Goal: Task Accomplishment & Management: Complete application form

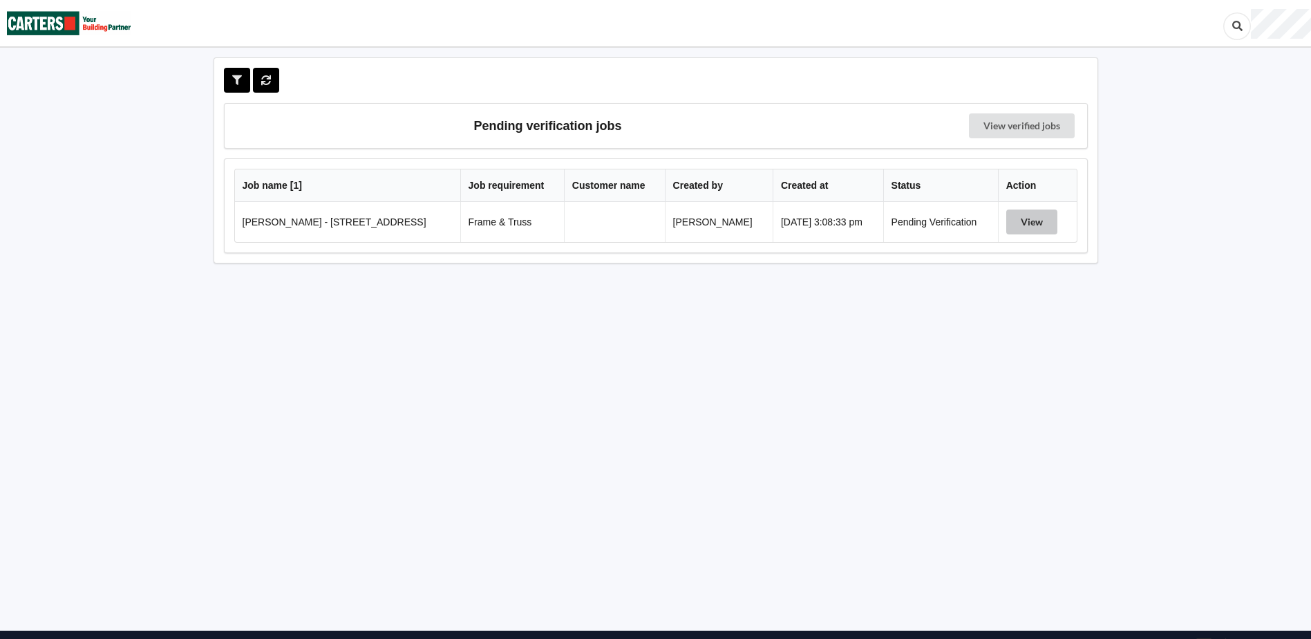
click at [1036, 228] on button "View" at bounding box center [1032, 221] width 51 height 25
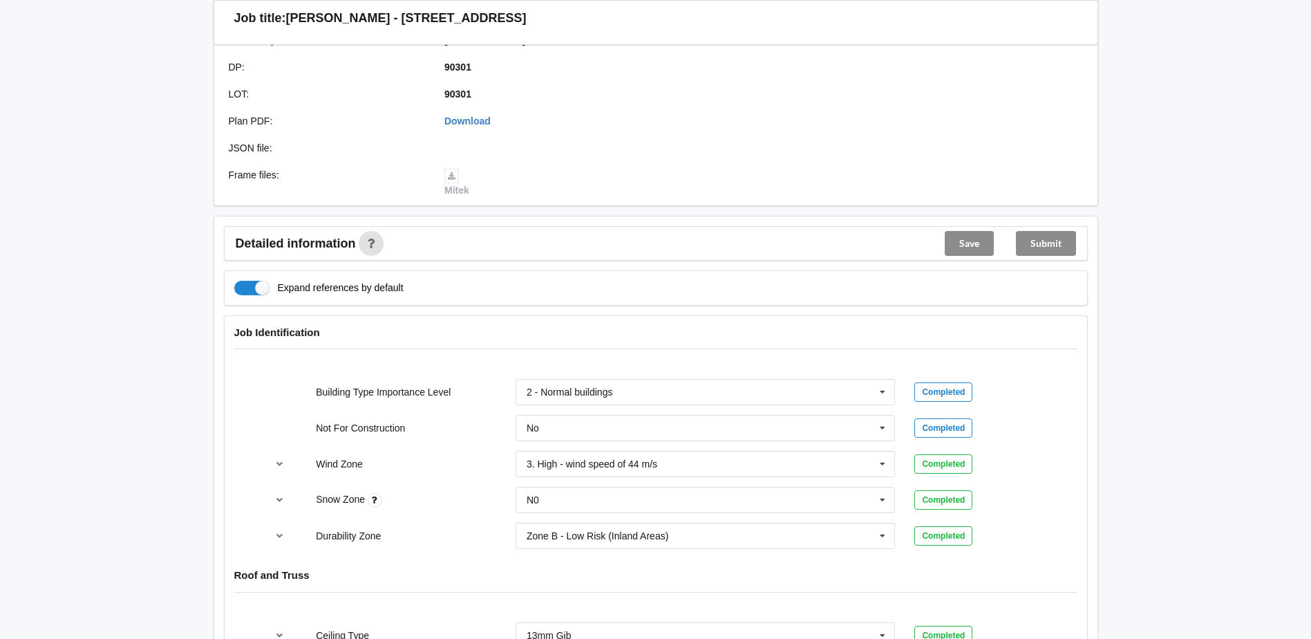
scroll to position [415, 0]
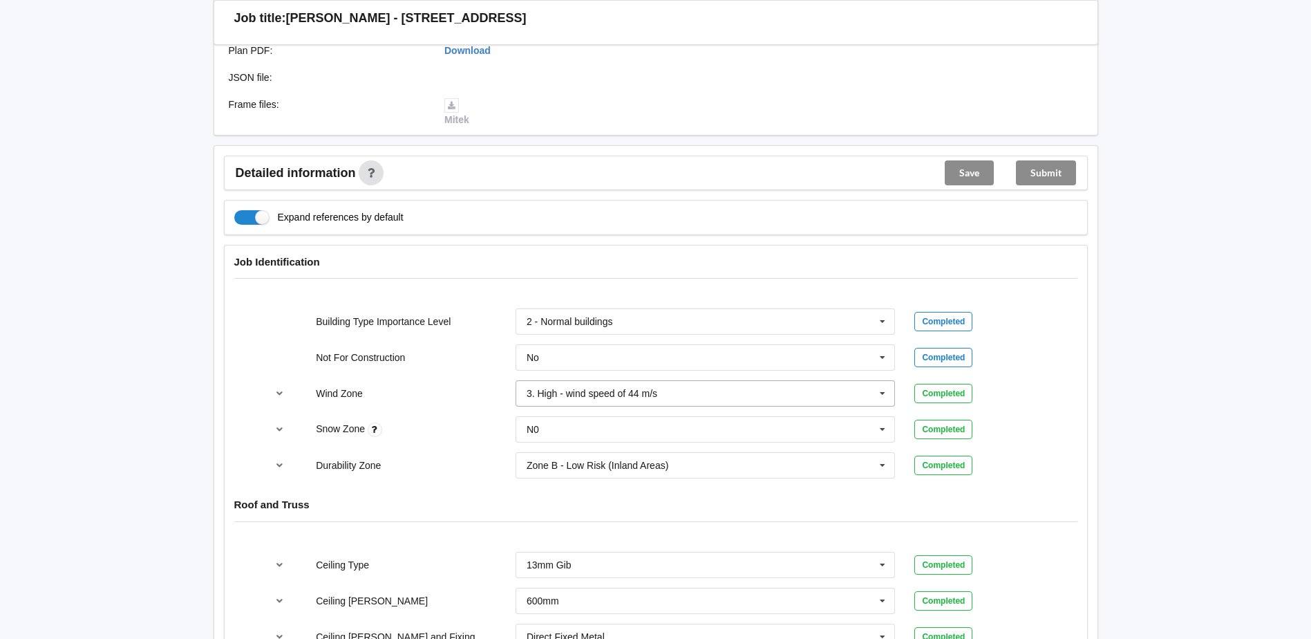
click at [877, 392] on icon at bounding box center [882, 394] width 21 height 26
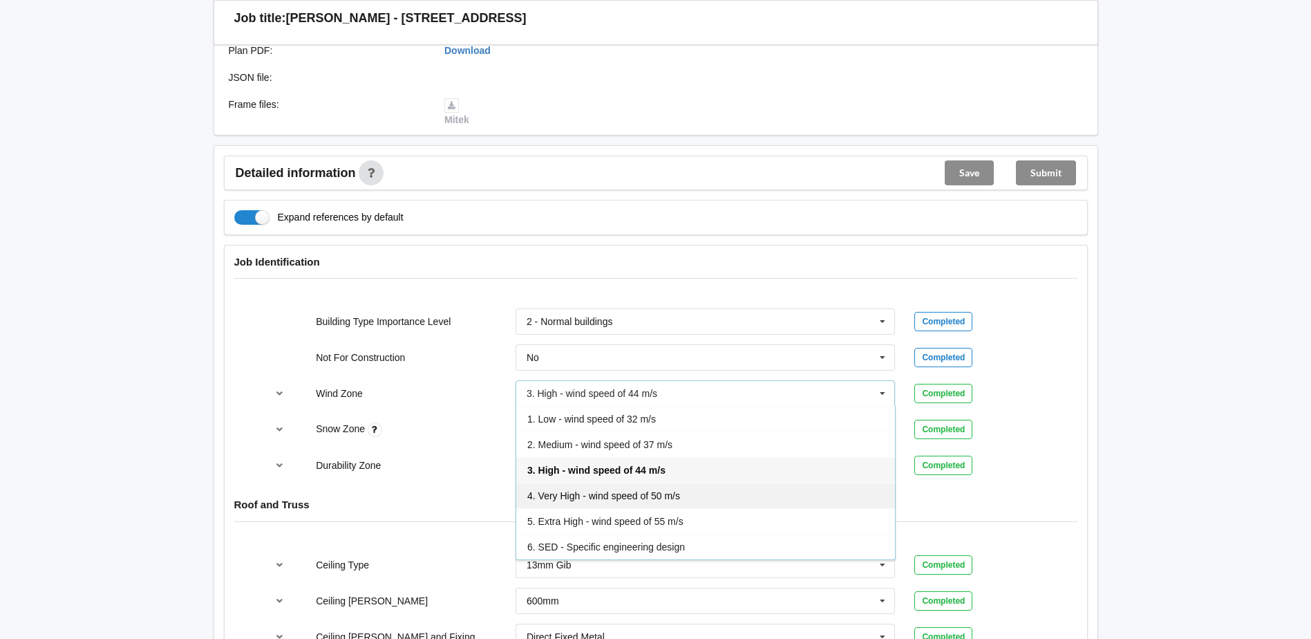
click at [671, 499] on span "4. Very High - wind speed of 50 m/s" at bounding box center [603, 495] width 153 height 11
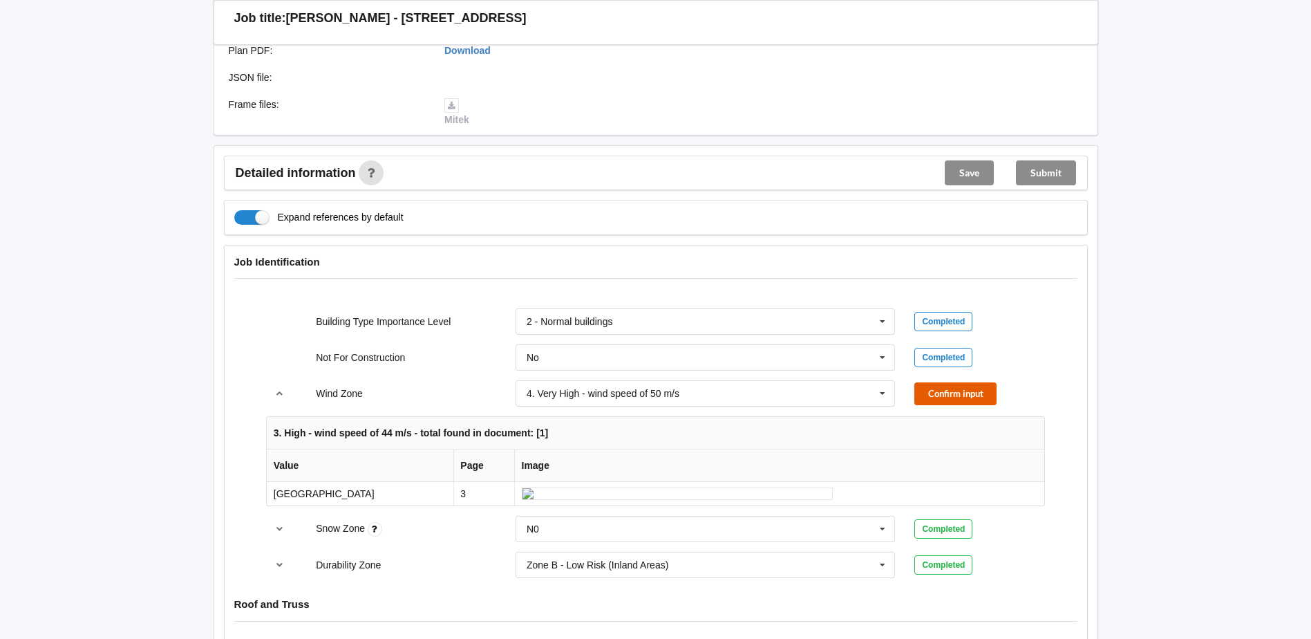
click at [947, 393] on button "Confirm input" at bounding box center [956, 393] width 82 height 23
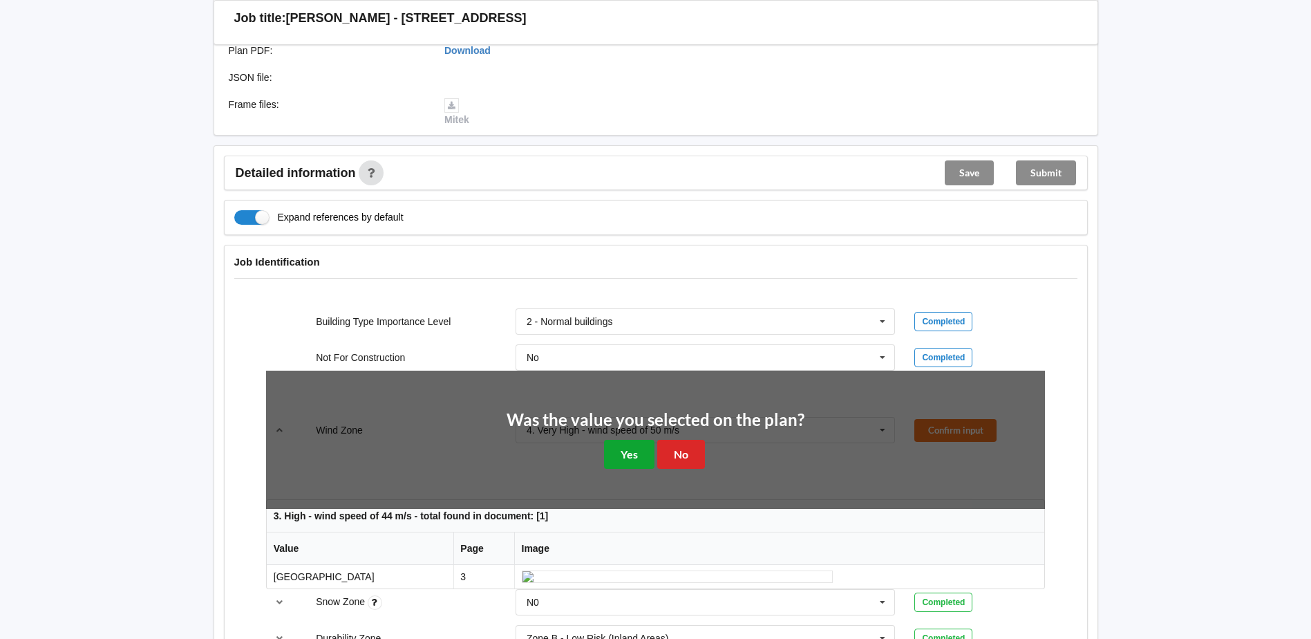
click at [646, 447] on button "Yes" at bounding box center [629, 454] width 50 height 28
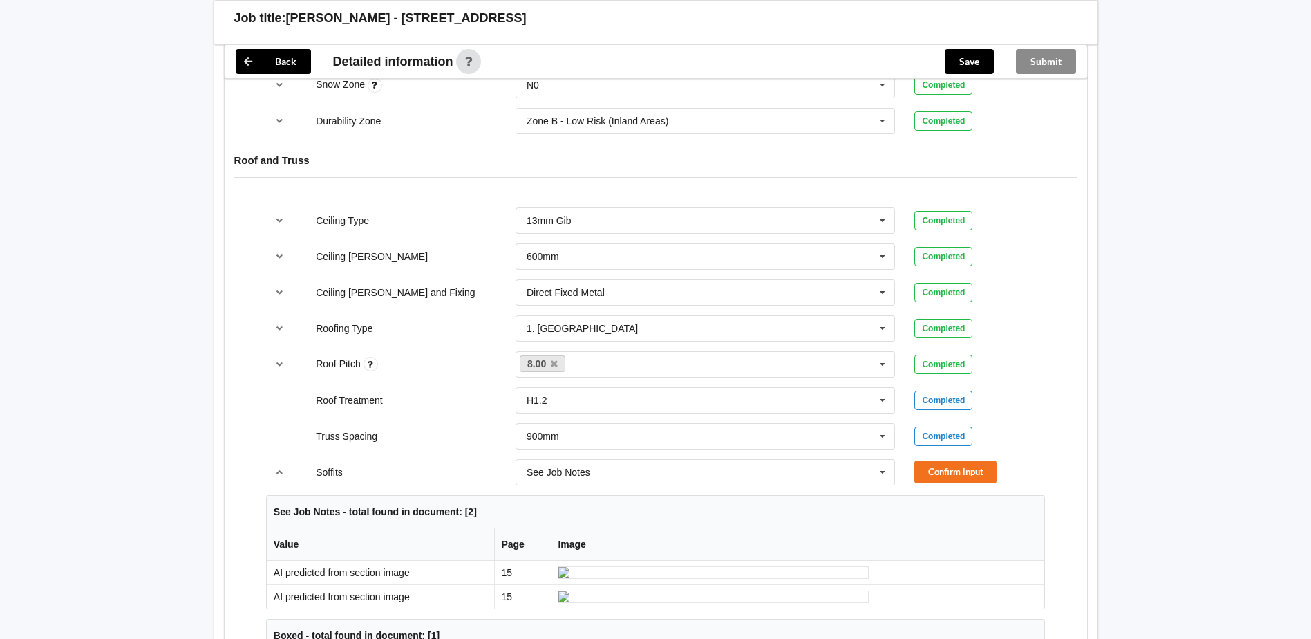
scroll to position [760, 0]
click at [878, 467] on icon at bounding box center [882, 471] width 21 height 26
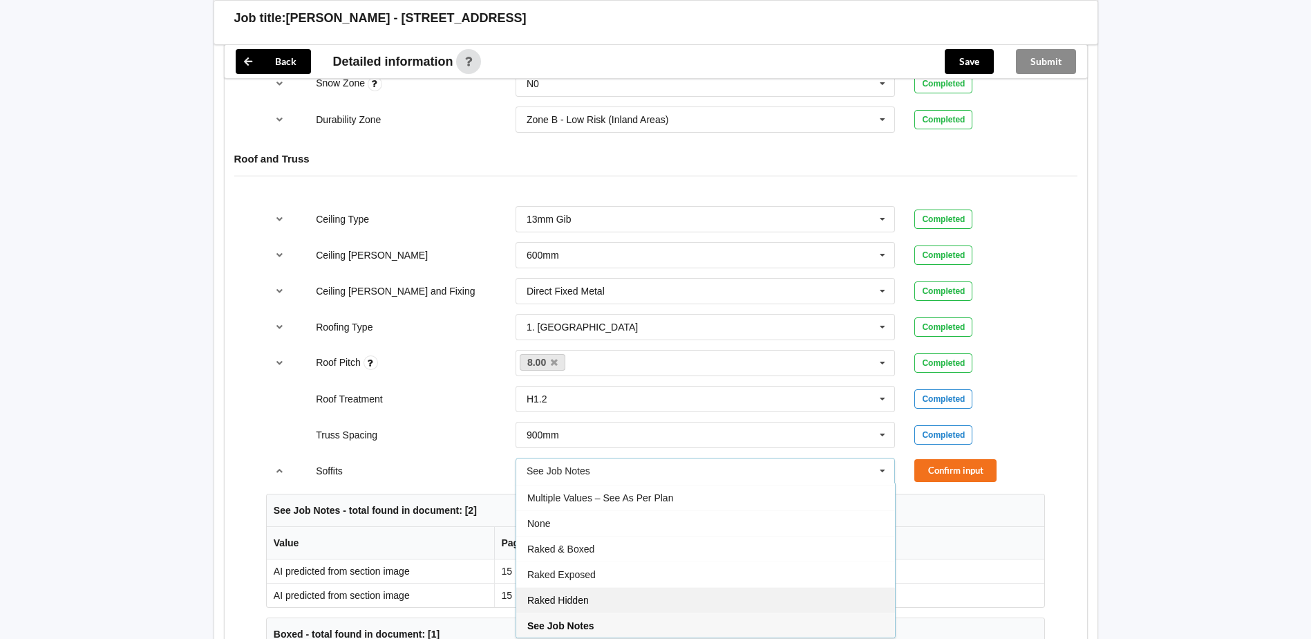
click at [709, 602] on div "Raked Hidden" at bounding box center [705, 600] width 379 height 26
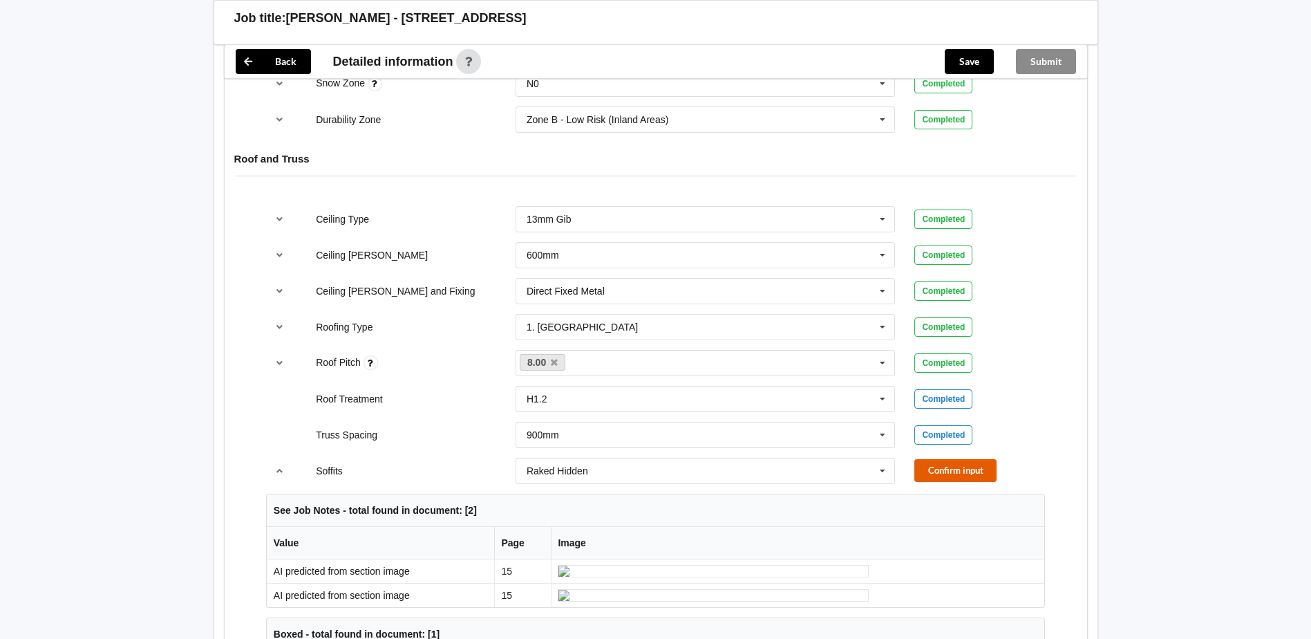
click at [953, 465] on button "Confirm input" at bounding box center [956, 470] width 82 height 23
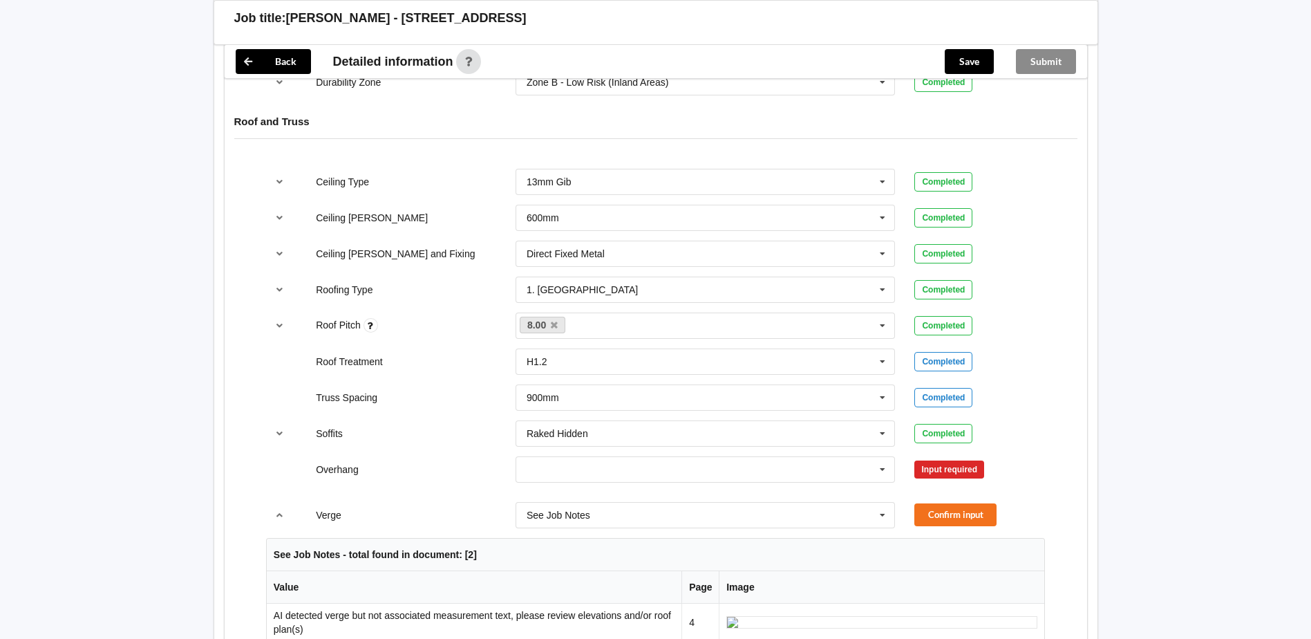
scroll to position [830, 0]
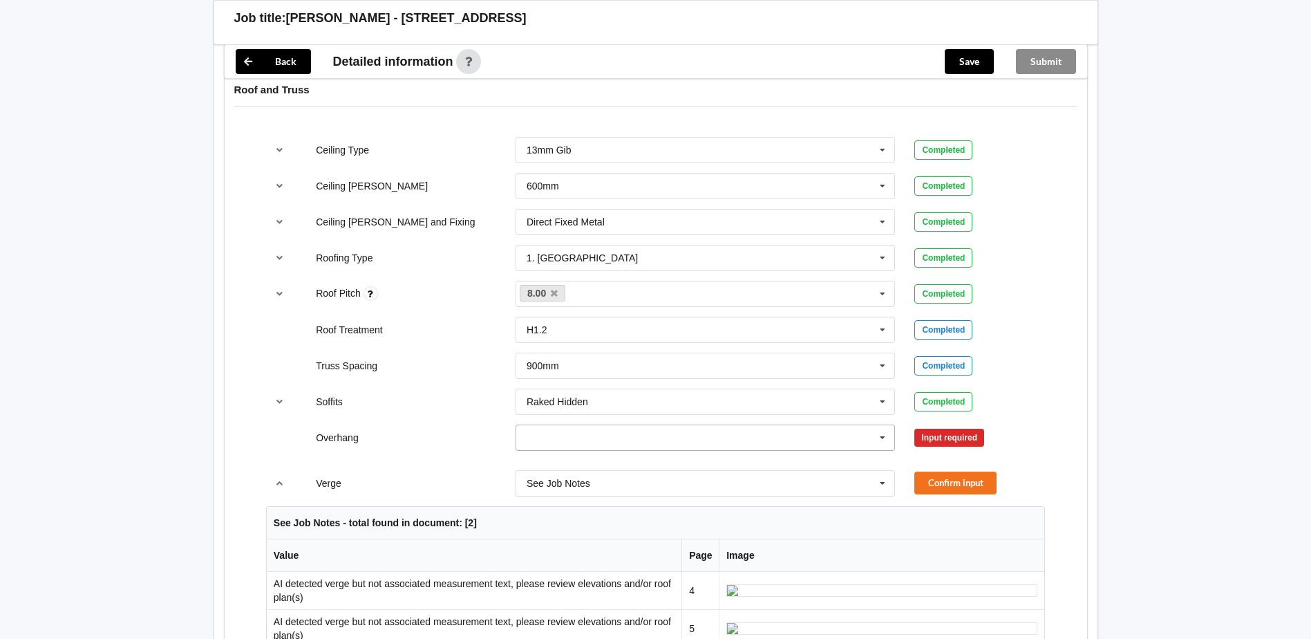
click at [875, 436] on icon at bounding box center [882, 438] width 21 height 26
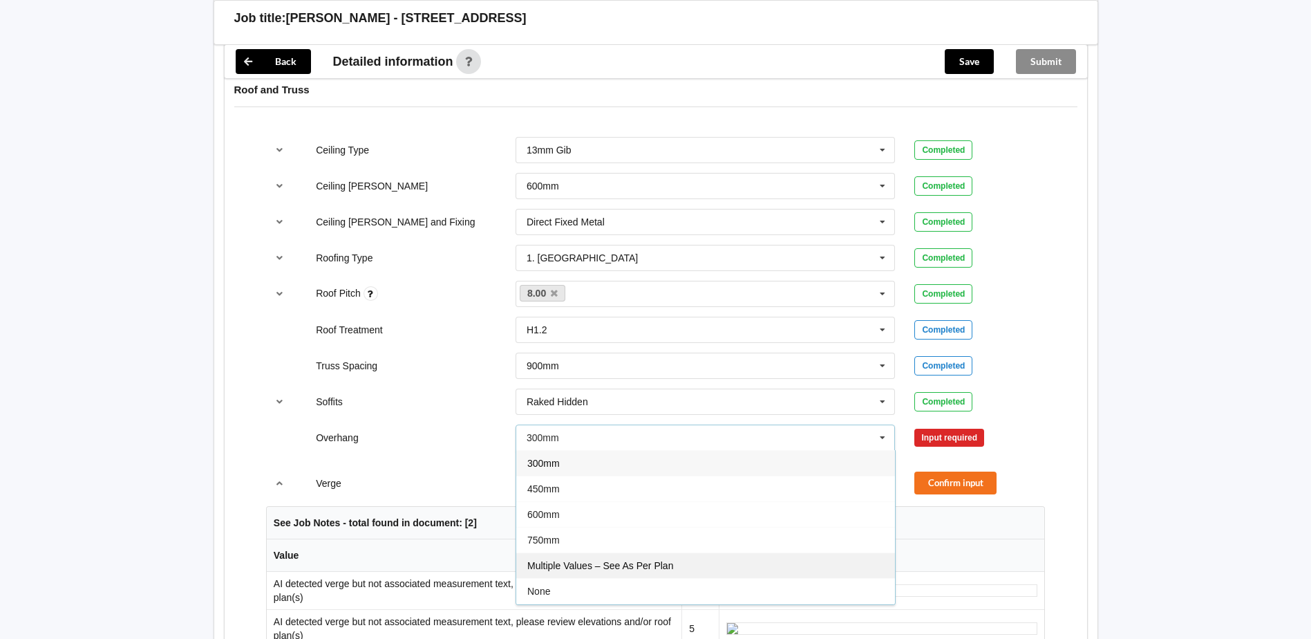
click at [711, 561] on div "Multiple Values – See As Per Plan" at bounding box center [705, 565] width 379 height 26
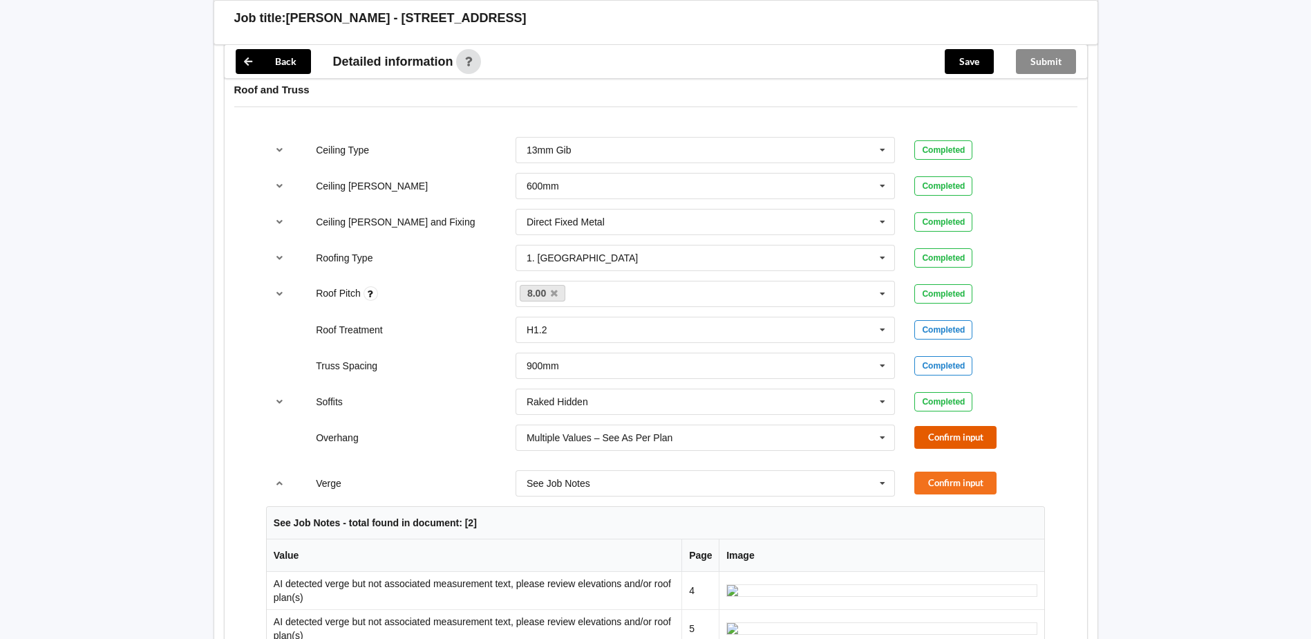
click at [932, 438] on button "Confirm input" at bounding box center [956, 437] width 82 height 23
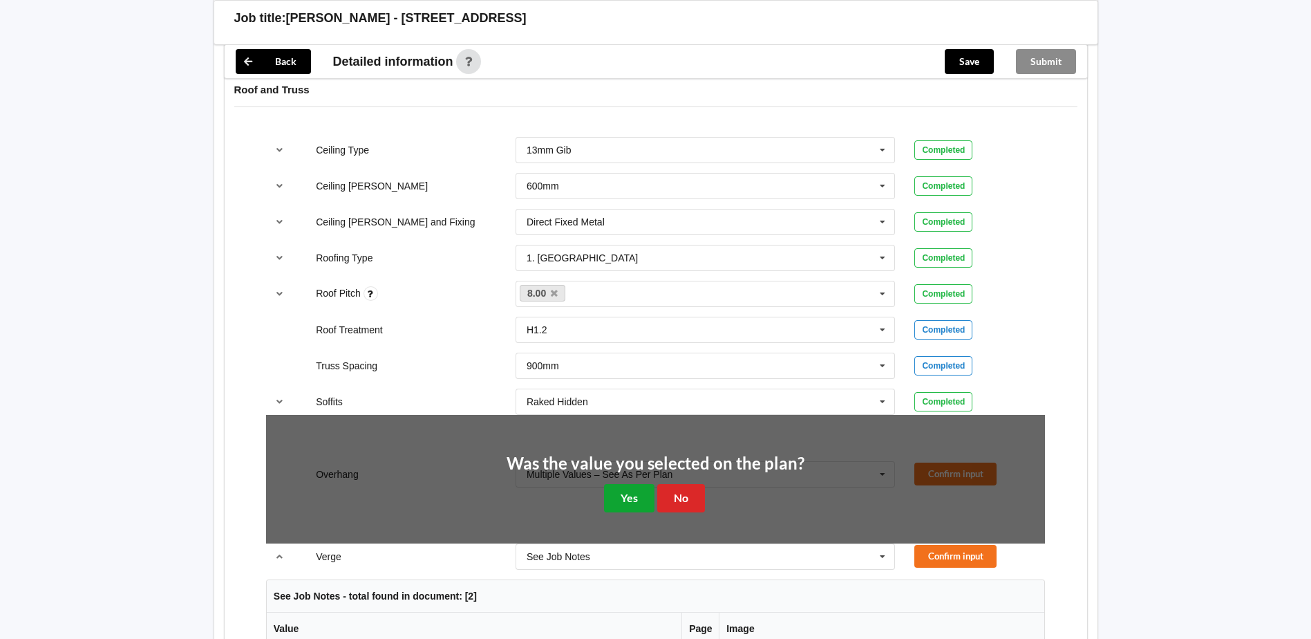
click at [628, 497] on button "Yes" at bounding box center [629, 498] width 50 height 28
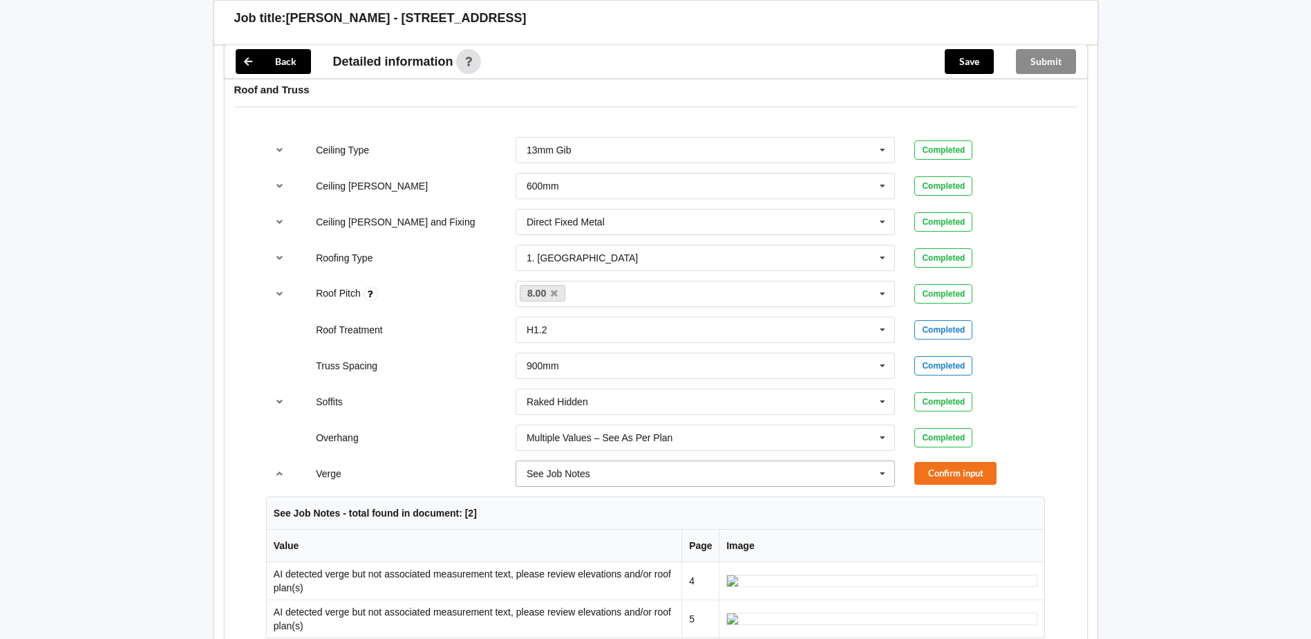
click at [883, 475] on icon at bounding box center [882, 474] width 21 height 26
click at [768, 450] on div "Multiple Values – See As Per Plan" at bounding box center [705, 447] width 379 height 26
click at [937, 471] on button "Confirm input" at bounding box center [956, 473] width 82 height 23
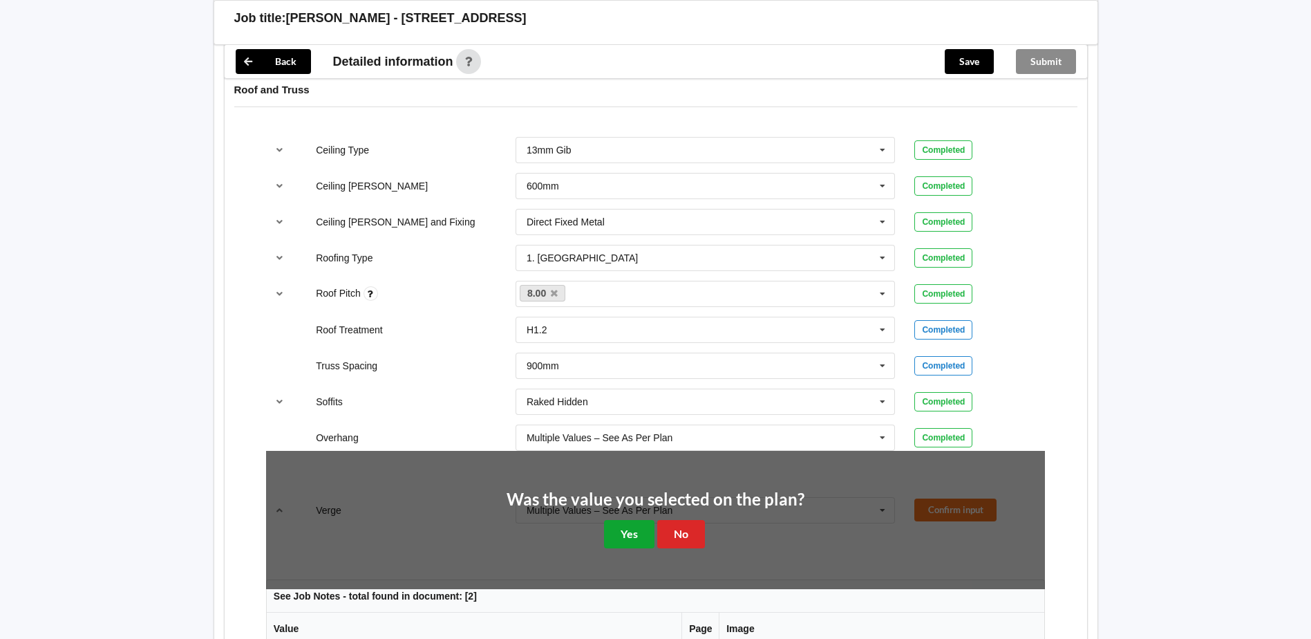
click at [633, 528] on button "Yes" at bounding box center [629, 534] width 50 height 28
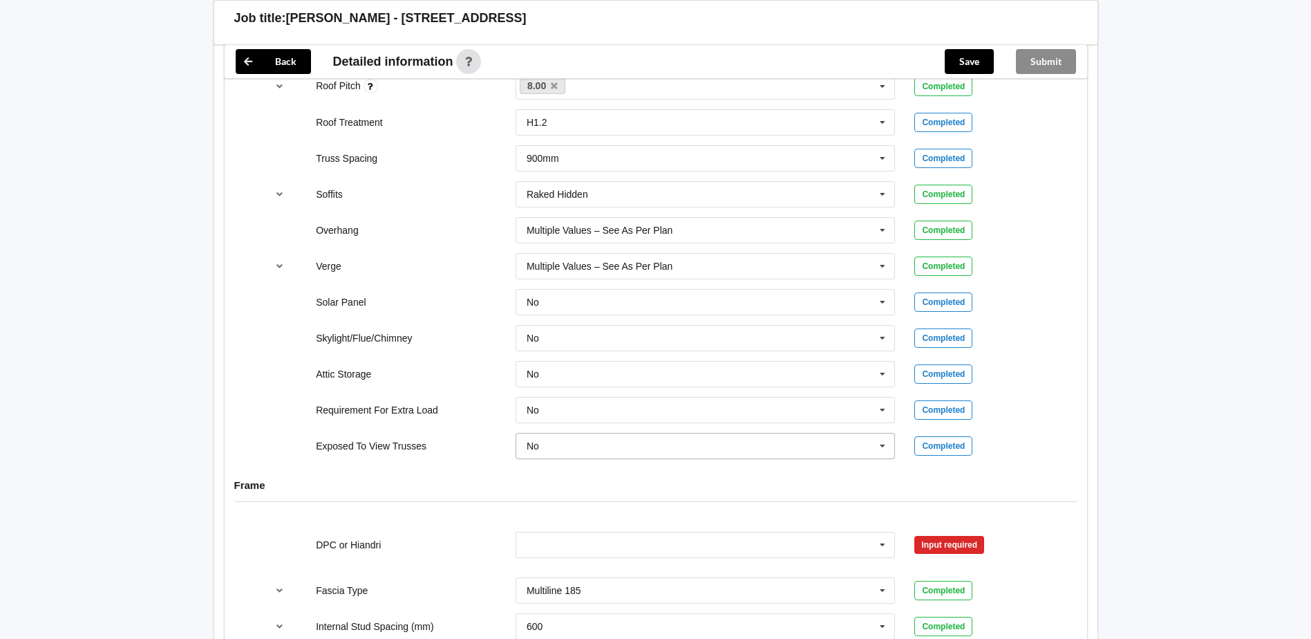
scroll to position [1175, 0]
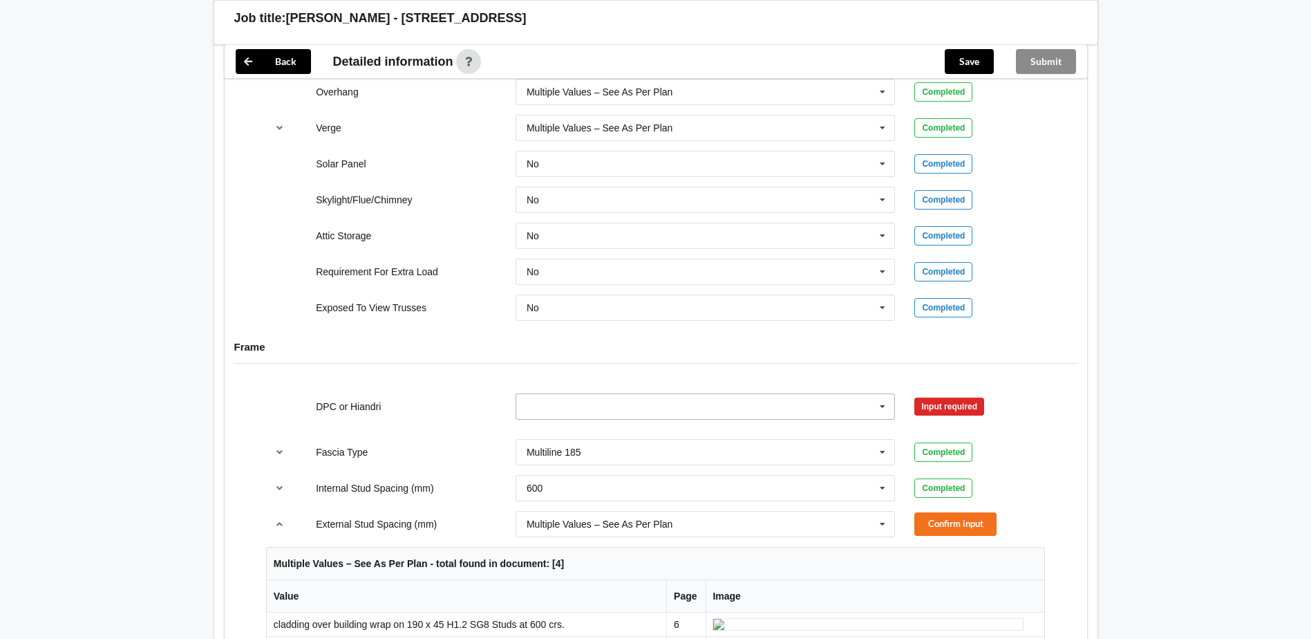
click at [879, 404] on icon at bounding box center [882, 407] width 21 height 26
click at [678, 427] on div "DPC Fitted" at bounding box center [705, 432] width 379 height 26
click at [924, 408] on button "Confirm input" at bounding box center [956, 406] width 82 height 23
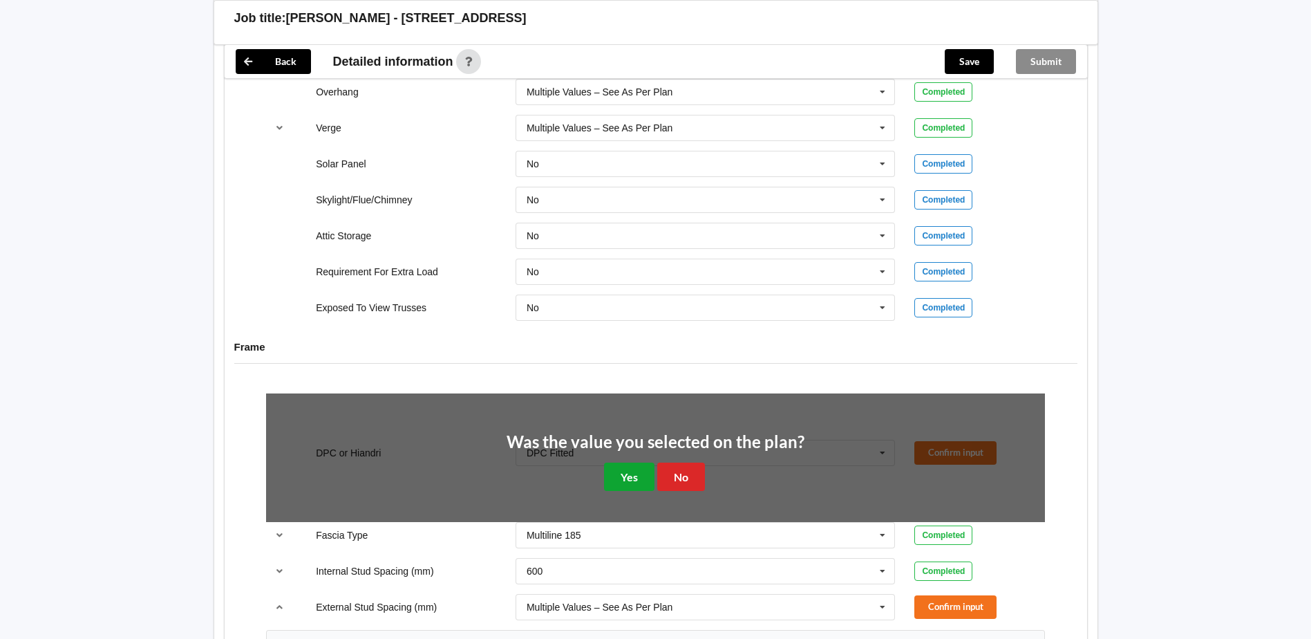
click at [641, 474] on button "Yes" at bounding box center [629, 476] width 50 height 28
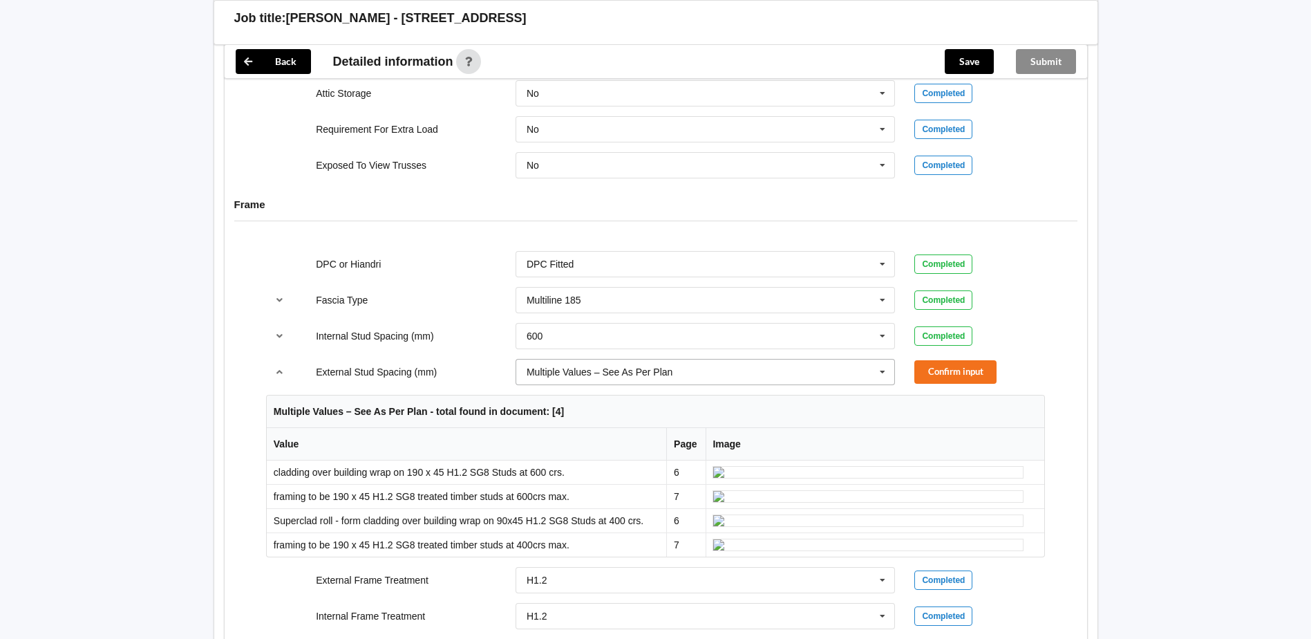
scroll to position [1383, 0]
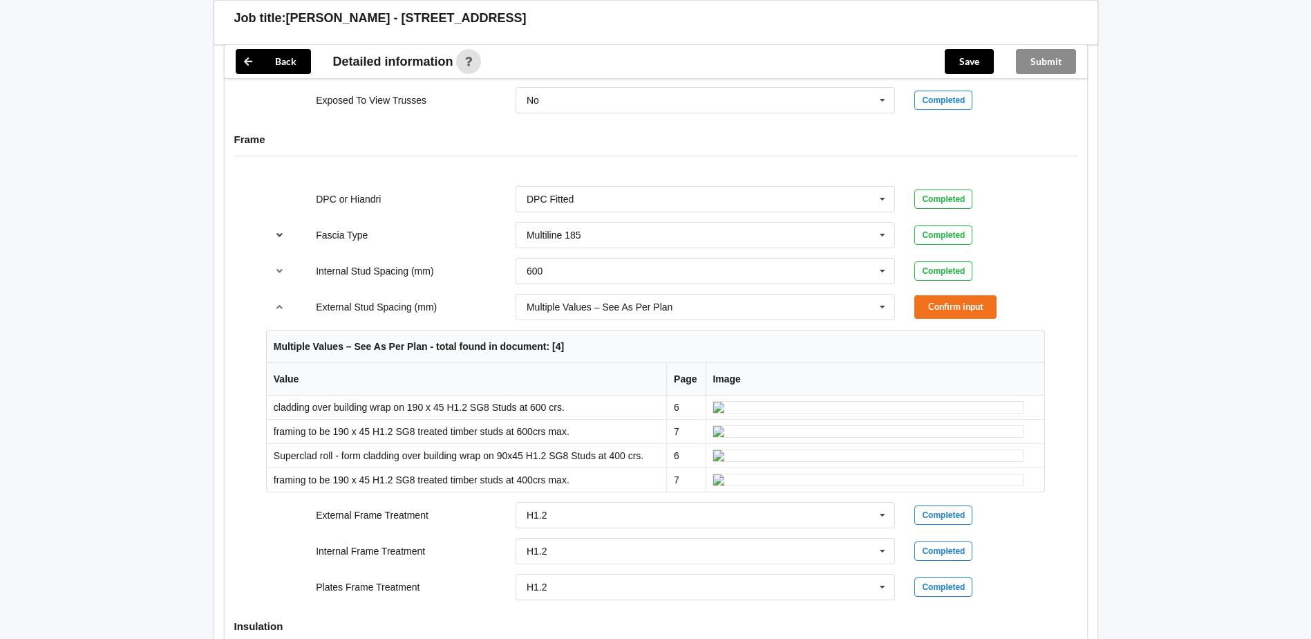
click at [276, 231] on icon "reference-toggle" at bounding box center [280, 234] width 12 height 8
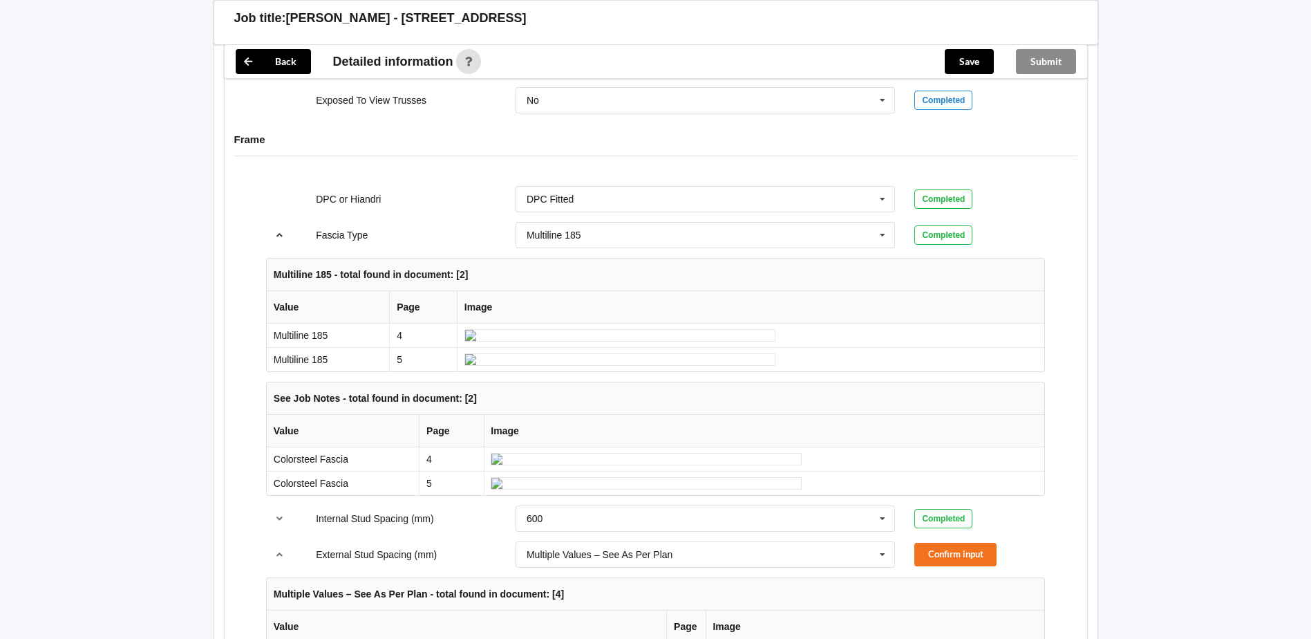
click at [276, 231] on icon "reference-toggle" at bounding box center [280, 234] width 12 height 8
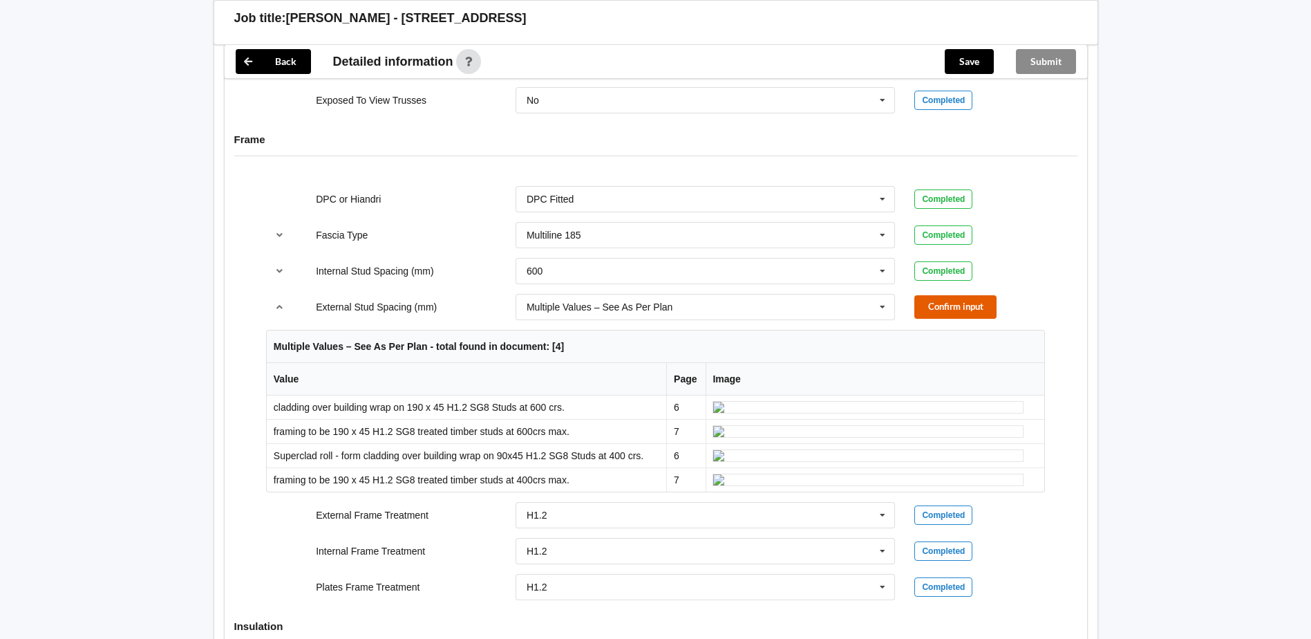
click at [951, 303] on button "Confirm input" at bounding box center [956, 306] width 82 height 23
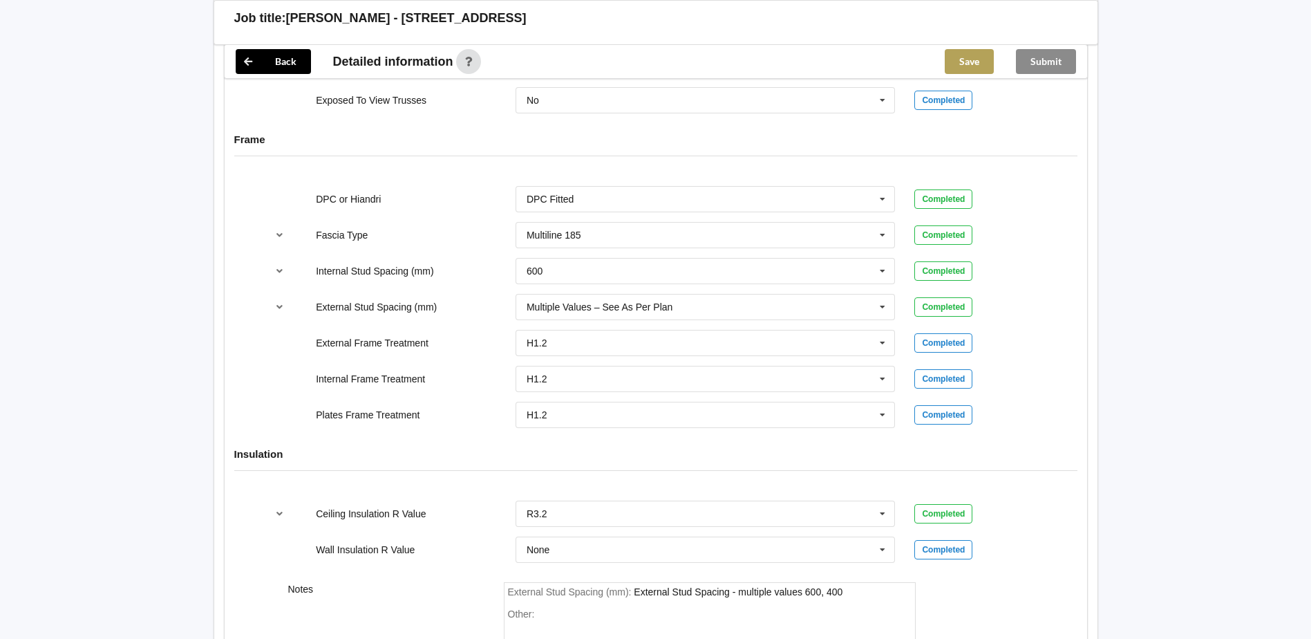
click at [964, 60] on button "Save" at bounding box center [969, 61] width 49 height 25
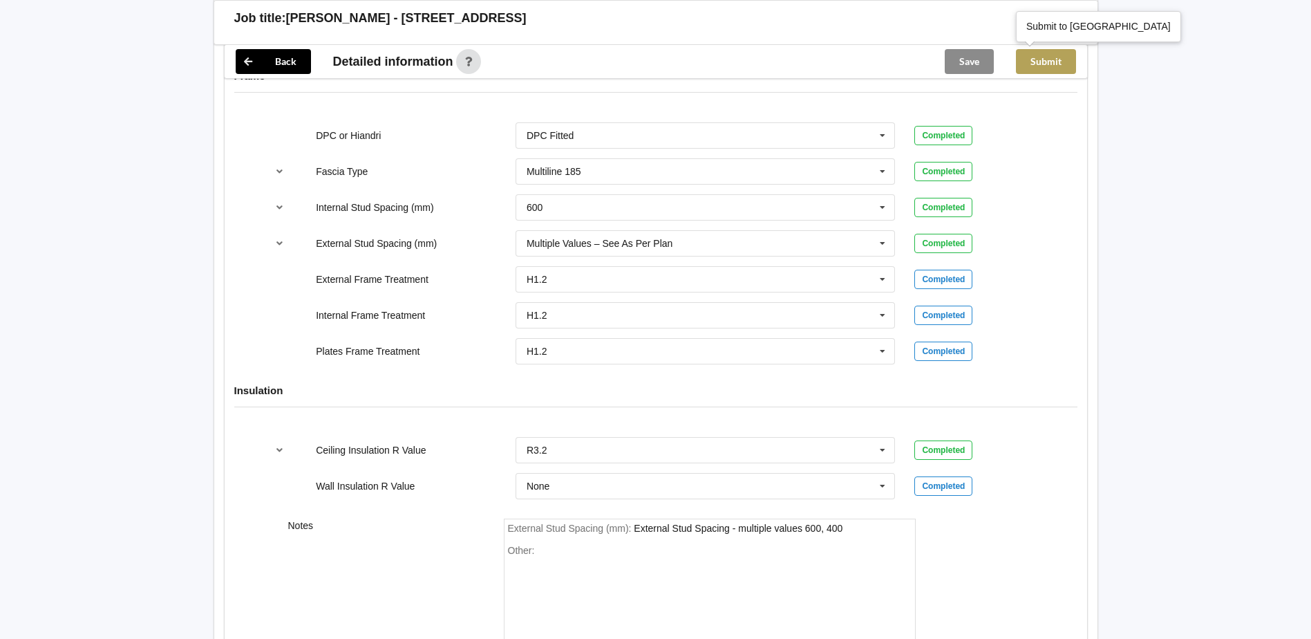
click at [1047, 58] on button "Submit" at bounding box center [1046, 61] width 60 height 25
